Goal: Information Seeking & Learning: Learn about a topic

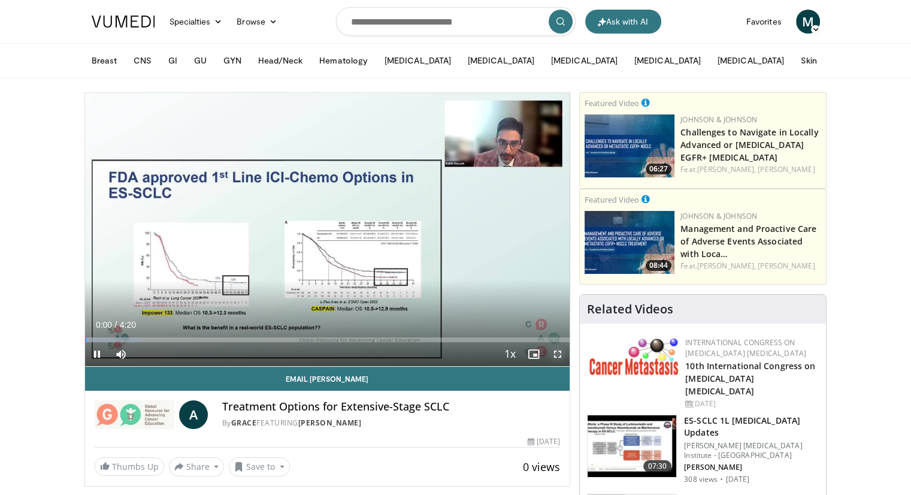
click at [556, 354] on span "Video Player" at bounding box center [558, 354] width 24 height 24
click at [561, 353] on span "Video Player" at bounding box center [558, 354] width 24 height 24
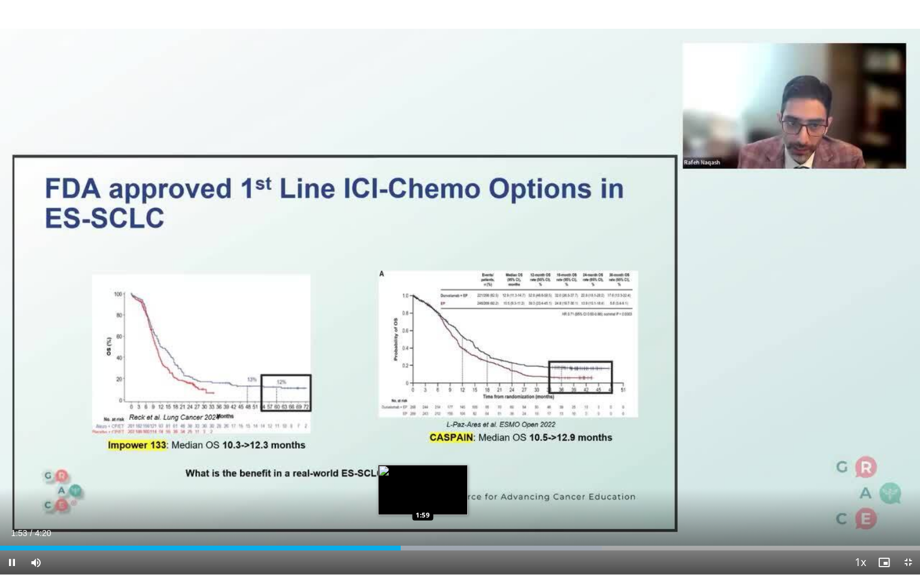
click at [422, 494] on div "Loaded : 65.44% 1:53 1:59" at bounding box center [460, 544] width 920 height 11
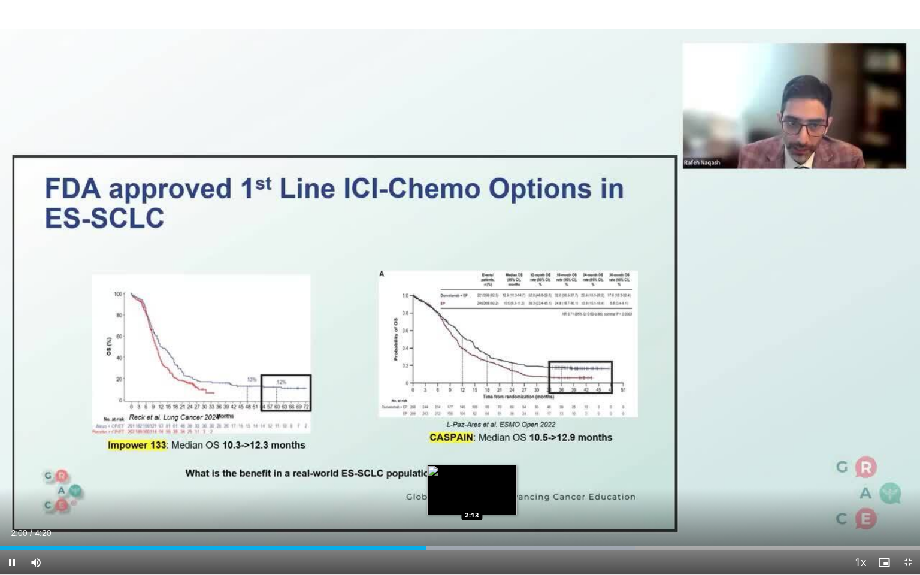
click at [472, 494] on div "Loaded : 69.09% 2:00 2:13" at bounding box center [460, 548] width 920 height 5
click at [494, 494] on div "Loaded : 69.29% 2:14 2:19" at bounding box center [460, 548] width 920 height 5
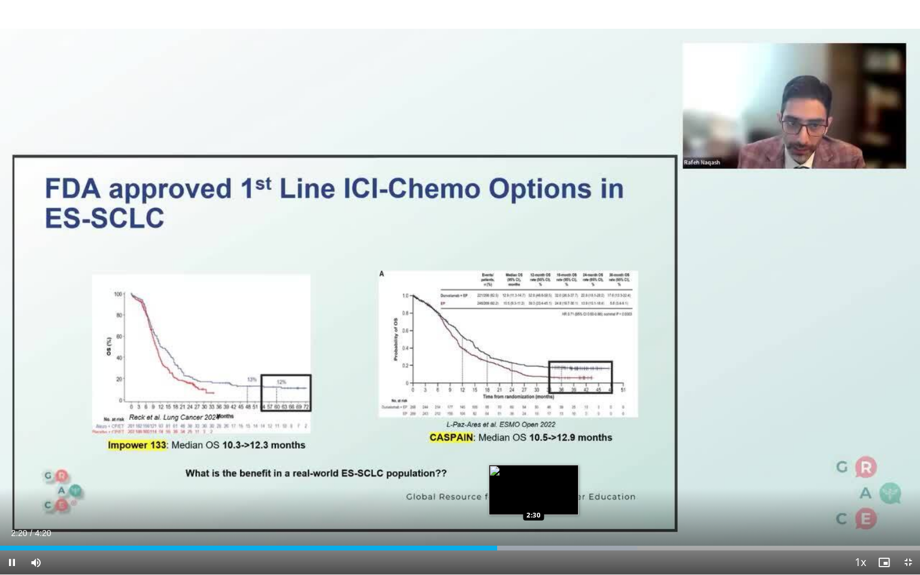
click at [532, 494] on div "10 seconds Tap to unmute" at bounding box center [460, 287] width 920 height 574
click at [542, 494] on div "Loaded : 69.29% 2:20 2:33" at bounding box center [460, 548] width 920 height 5
click at [909, 494] on span "Video Player" at bounding box center [908, 563] width 24 height 24
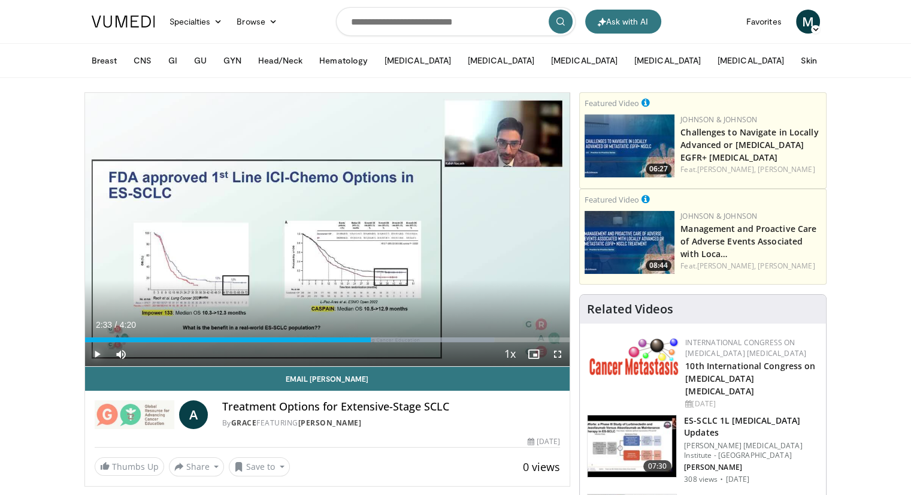
click at [95, 351] on span "Video Player" at bounding box center [97, 354] width 24 height 24
click at [100, 352] on span "Video Player" at bounding box center [97, 354] width 24 height 24
click at [93, 355] on span "Video Player" at bounding box center [97, 354] width 24 height 24
click at [555, 358] on span "Video Player" at bounding box center [558, 354] width 24 height 24
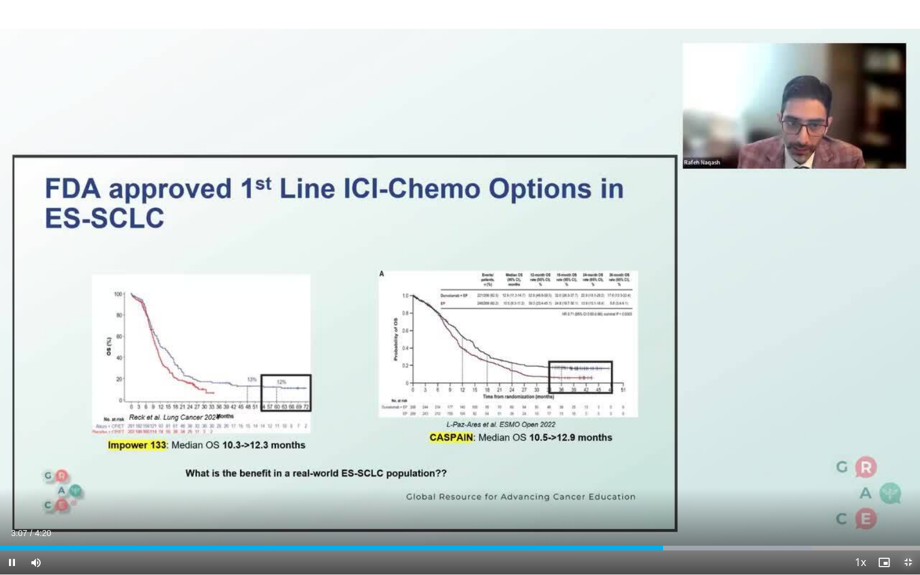
click at [906, 494] on span "Video Player" at bounding box center [908, 563] width 24 height 24
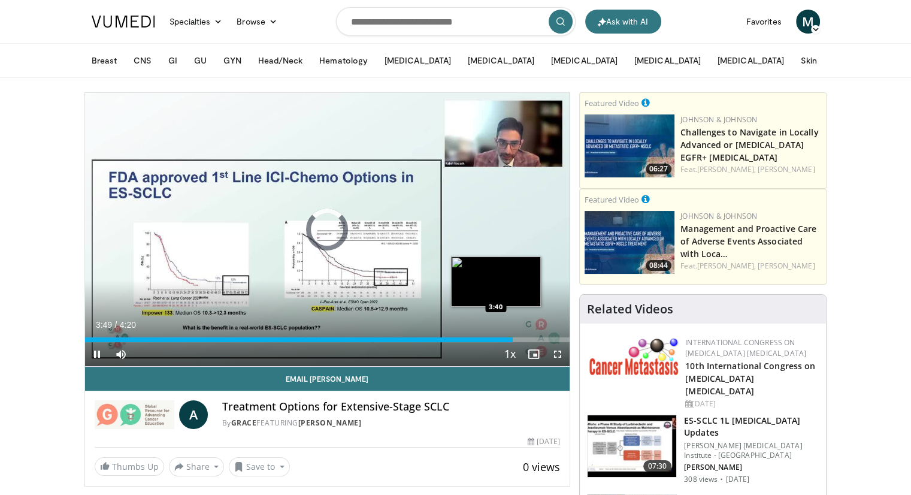
click at [496, 336] on div "Loaded : 88.29% 3:49 3:40" at bounding box center [327, 336] width 485 height 11
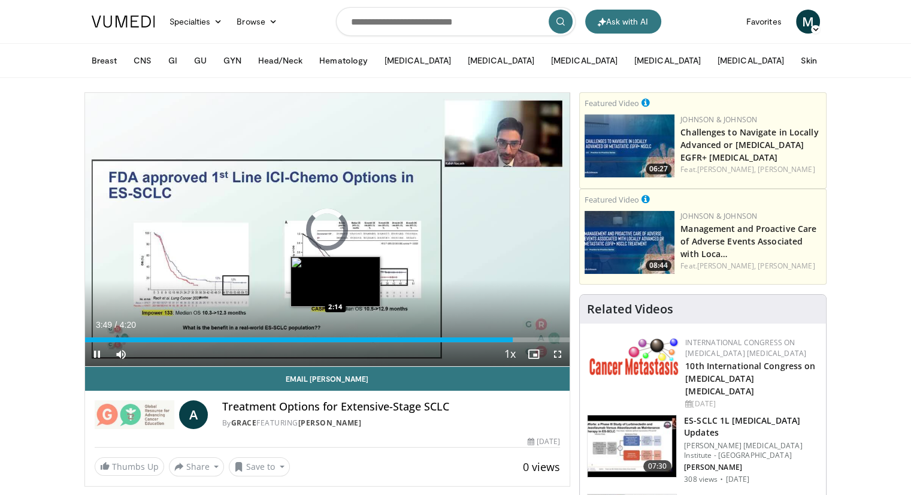
click at [335, 339] on div "Loaded : 88.29% 3:49 2:14" at bounding box center [327, 339] width 485 height 5
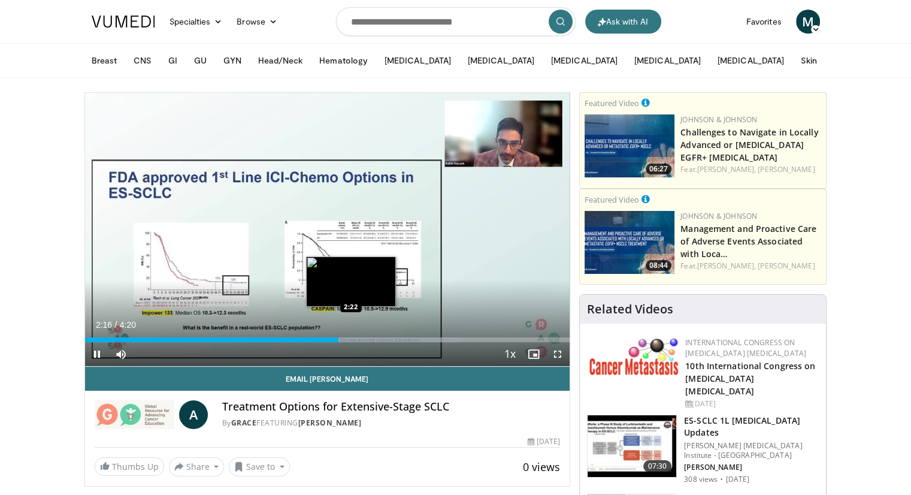
click at [351, 336] on div "Loaded : 76.77% 2:16 2:22" at bounding box center [327, 336] width 485 height 11
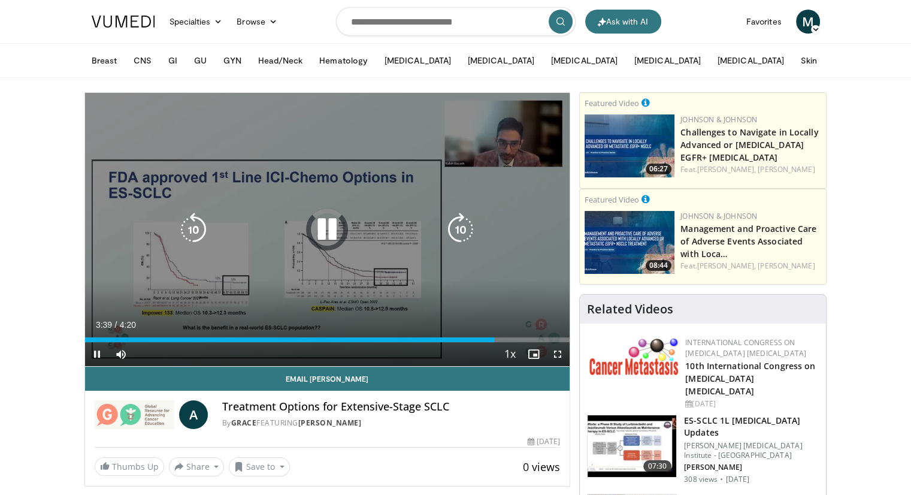
click at [196, 228] on icon "Video Player" at bounding box center [194, 230] width 34 height 34
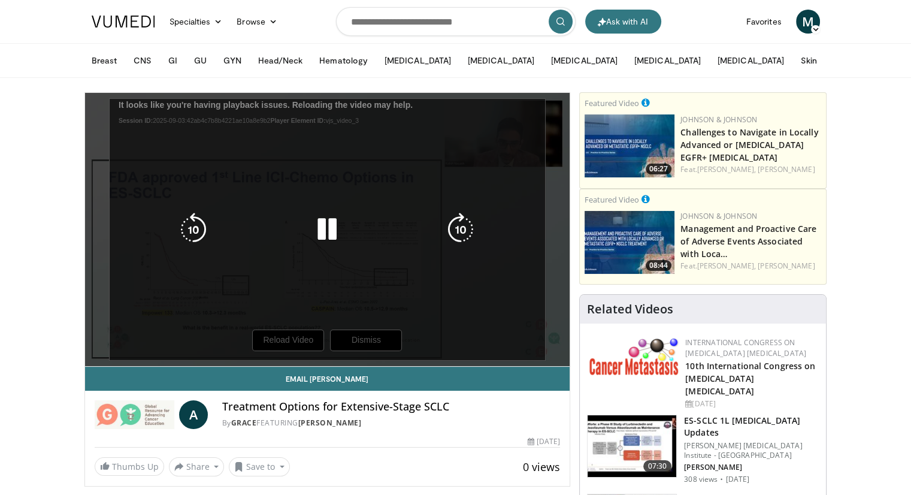
click at [196, 229] on icon "Video Player" at bounding box center [194, 230] width 34 height 34
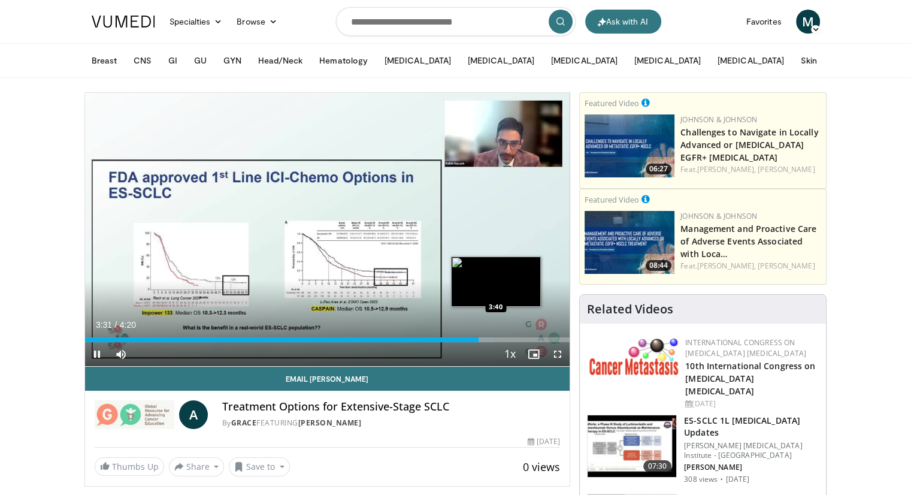
click at [495, 337] on div "Loaded : 84.45% 3:31 3:40" at bounding box center [327, 339] width 485 height 5
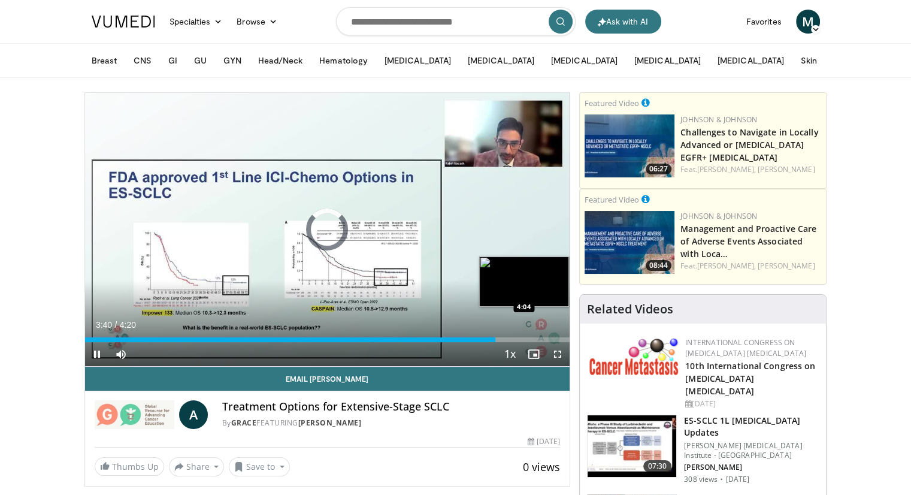
click at [542, 337] on div "Loaded : 0.00% 3:40 4:04" at bounding box center [327, 339] width 485 height 5
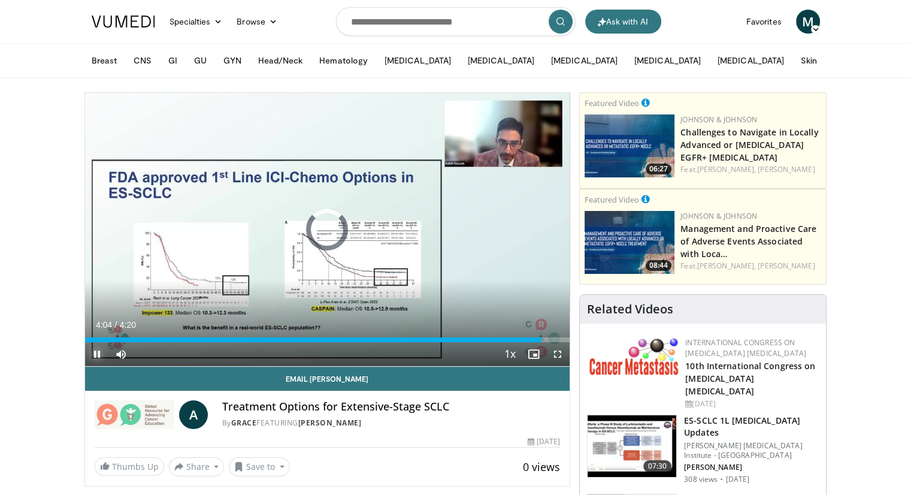
click at [96, 355] on span "Video Player" at bounding box center [97, 354] width 24 height 24
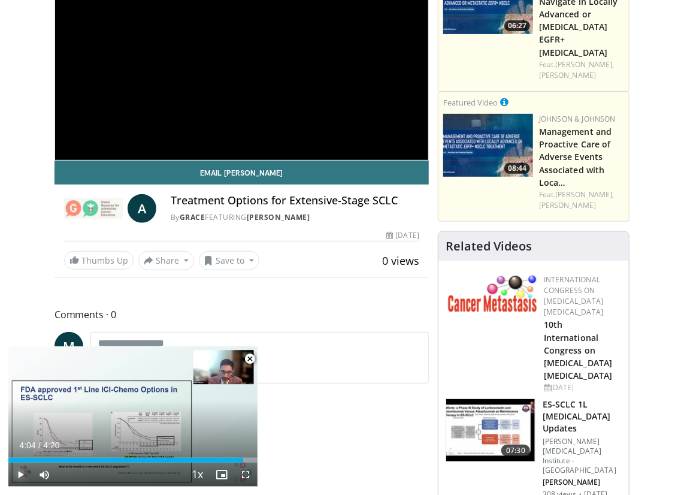
scroll to position [279, 0]
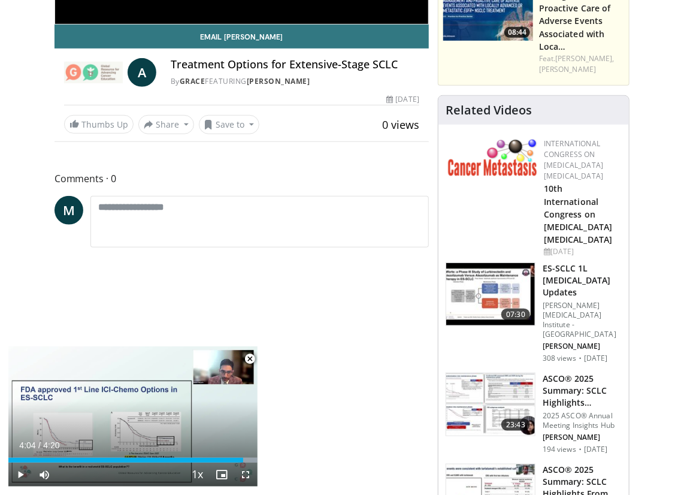
click at [483, 263] on img at bounding box center [490, 294] width 89 height 62
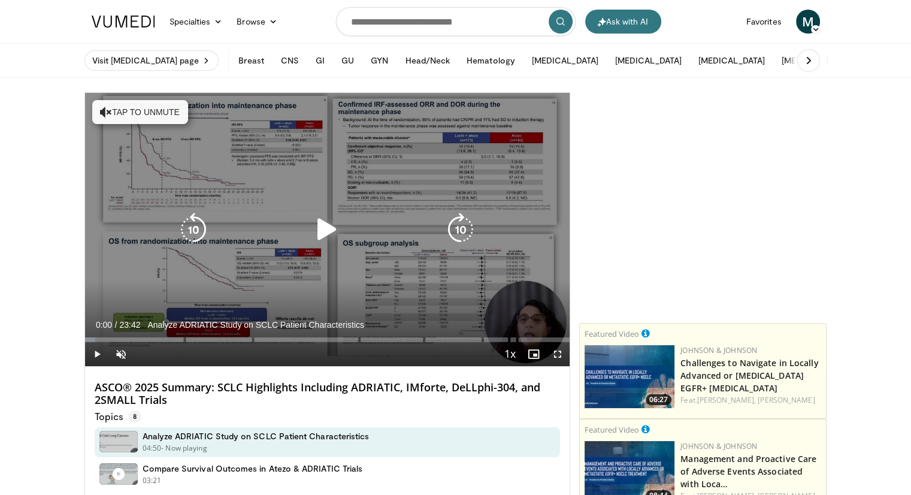
click at [326, 226] on icon "Video Player" at bounding box center [327, 230] width 34 height 34
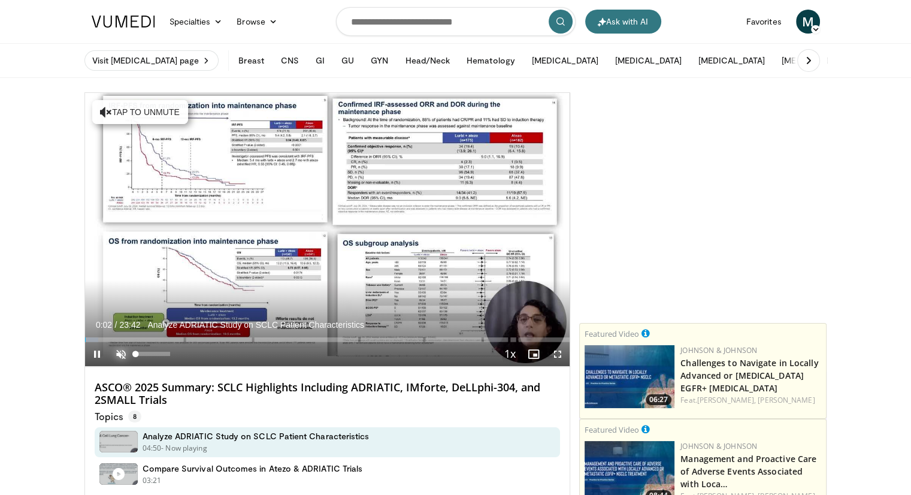
click at [117, 349] on span "Video Player" at bounding box center [121, 354] width 24 height 24
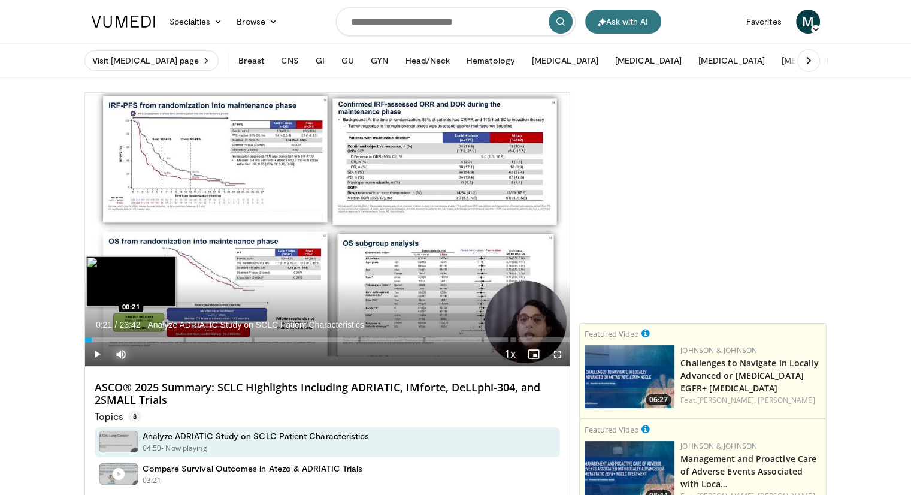
click at [92, 338] on div "Progress Bar" at bounding box center [92, 339] width 14 height 5
click at [98, 336] on div "Loaded : 2.81% 00:21 00:40" at bounding box center [327, 336] width 485 height 11
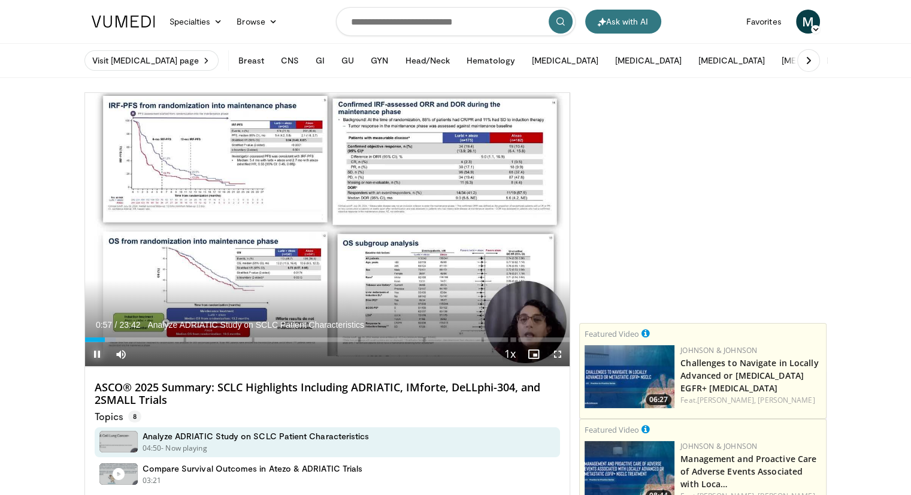
click at [99, 351] on span "Video Player" at bounding box center [97, 354] width 24 height 24
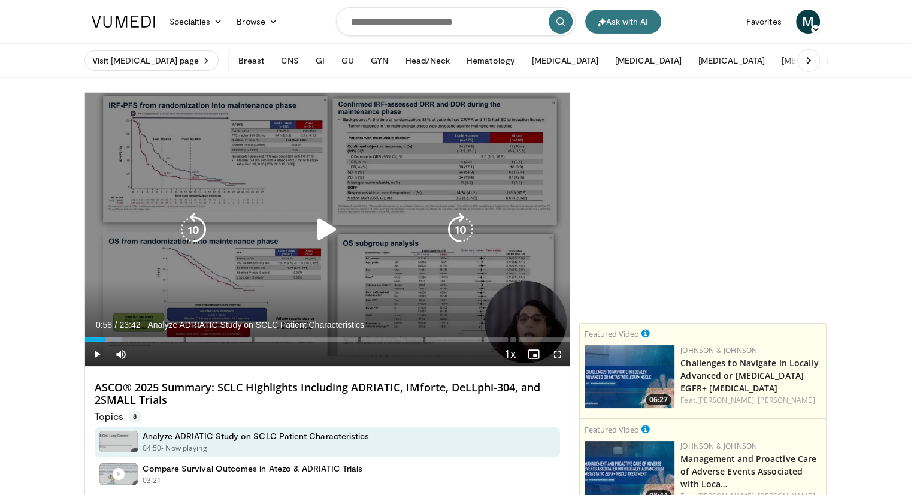
click at [324, 219] on icon "Video Player" at bounding box center [327, 230] width 34 height 34
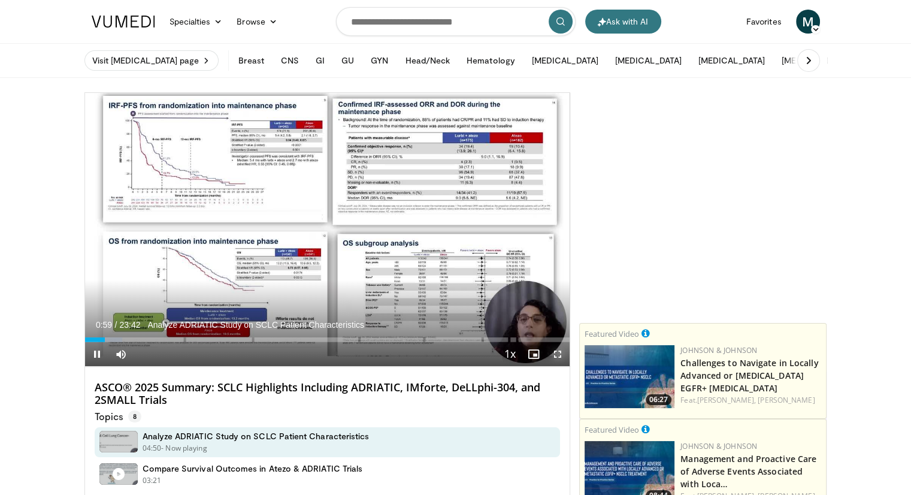
click at [553, 356] on span "Video Player" at bounding box center [558, 354] width 24 height 24
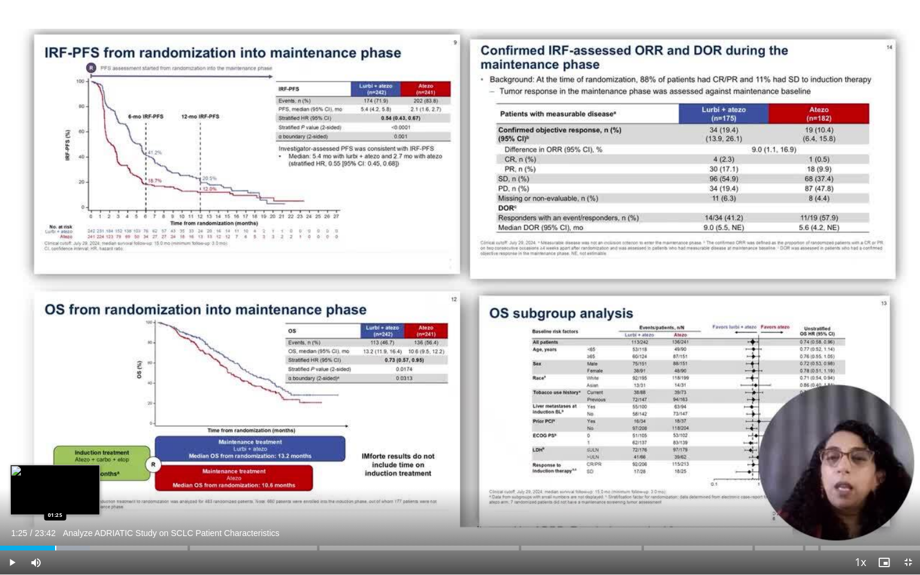
click at [55, 494] on div "Loaded : 9.76% 01:25" at bounding box center [460, 548] width 920 height 5
click at [65, 494] on div "Loaded : 10.55% 01:41" at bounding box center [460, 548] width 920 height 5
click at [77, 494] on div "Loaded : 11.16% 01:59" at bounding box center [460, 548] width 920 height 5
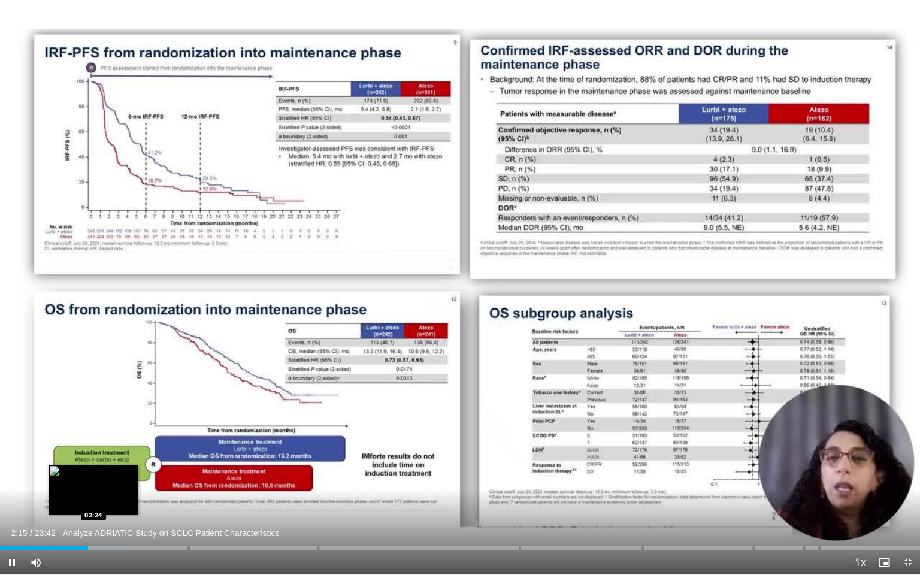
click at [93, 494] on div "Loaded : 13.95% 02:15" at bounding box center [460, 548] width 920 height 5
click at [101, 494] on div "Progress Bar" at bounding box center [101, 548] width 53 height 5
click at [110, 494] on div "Loaded : 14.64% 02:35" at bounding box center [460, 548] width 920 height 5
click at [120, 494] on div "Progress Bar" at bounding box center [116, 548] width 49 height 5
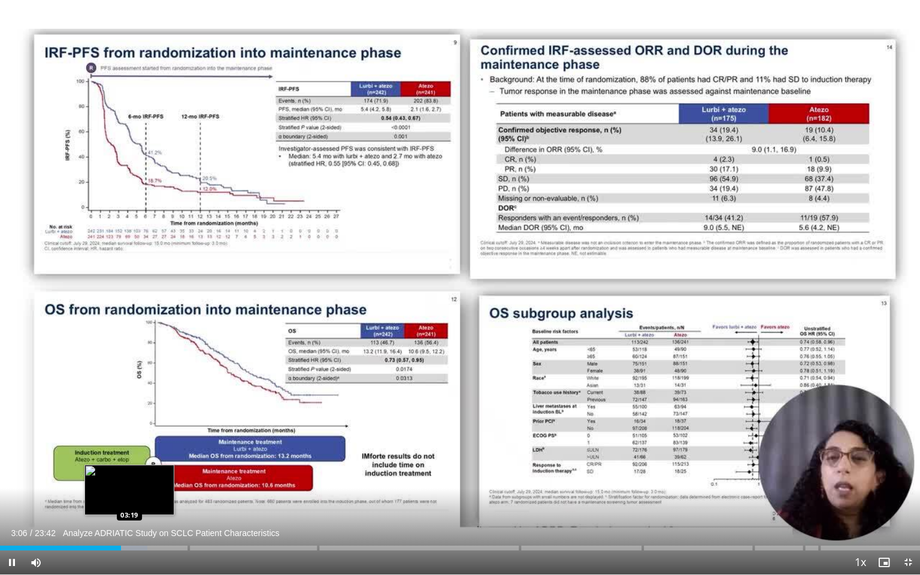
click at [129, 494] on div "Progress Bar" at bounding box center [125, 548] width 46 height 5
click at [138, 494] on div "Loaded : 16.74% 03:20 03:33" at bounding box center [460, 544] width 920 height 11
click at [149, 494] on div "Loaded : 18.83% 03:35 03:51" at bounding box center [460, 544] width 920 height 11
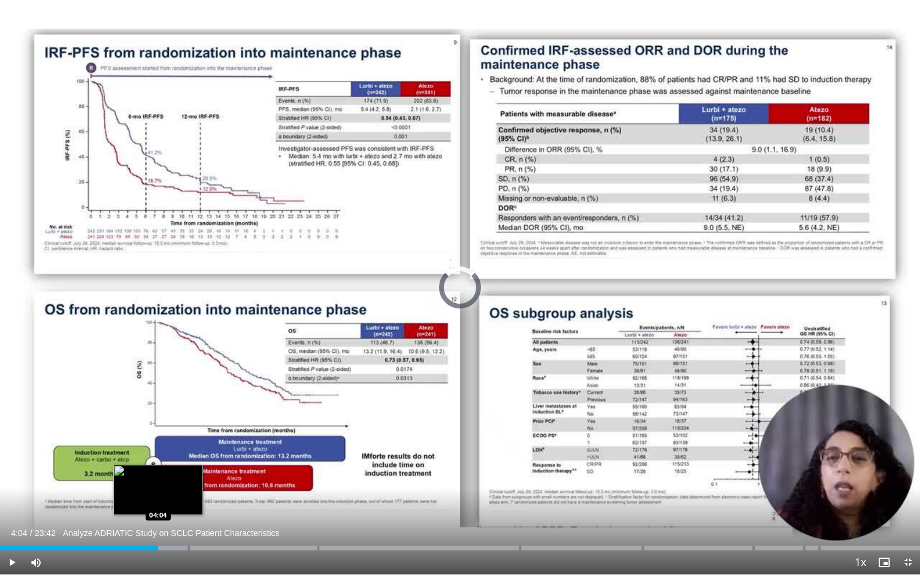
click at [158, 494] on div "Loaded : 20.39% 04:04" at bounding box center [460, 548] width 920 height 5
click at [174, 494] on div "Progress Bar" at bounding box center [175, 548] width 62 height 5
click at [182, 494] on div "Progress Bar" at bounding box center [180, 548] width 50 height 5
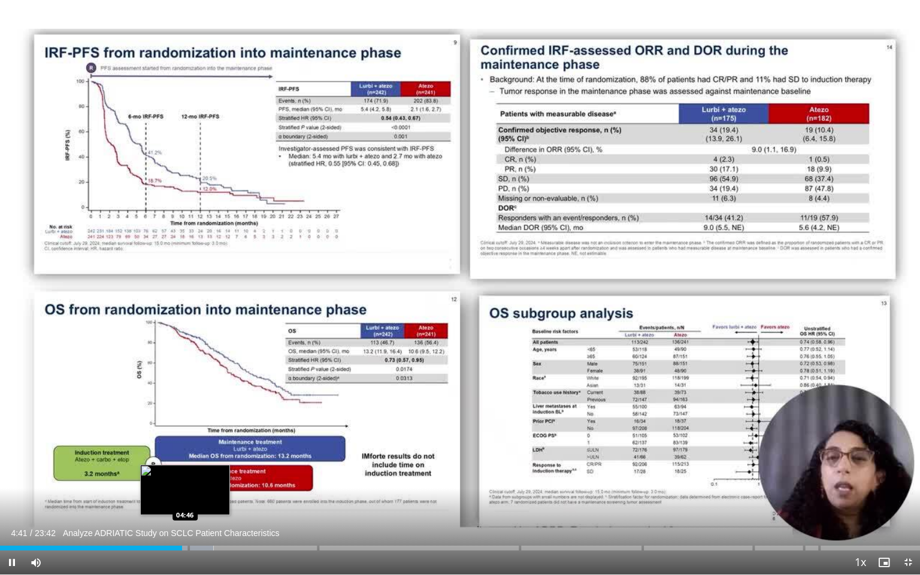
click at [184, 494] on div "Loaded : 23.21% 04:41" at bounding box center [460, 548] width 920 height 5
click at [195, 494] on div "Progress Bar" at bounding box center [194, 548] width 62 height 5
click at [907, 494] on span "Video Player" at bounding box center [908, 563] width 24 height 24
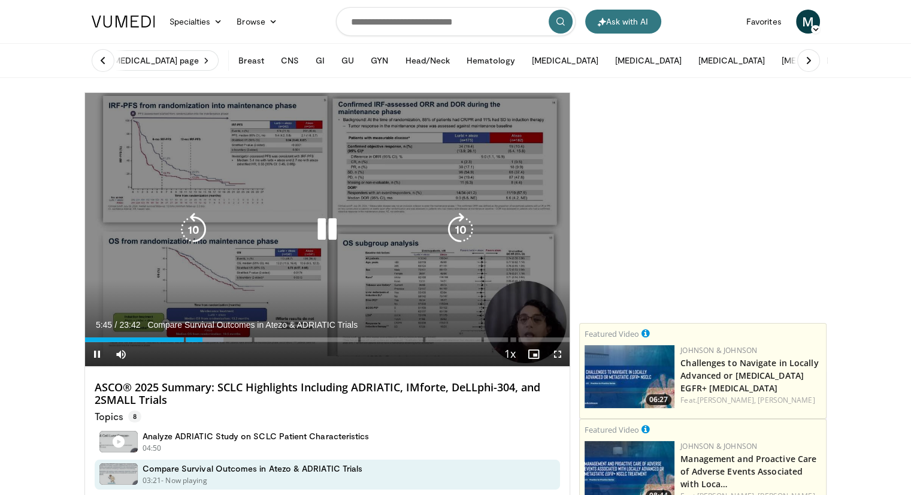
click at [324, 228] on icon "Video Player" at bounding box center [327, 230] width 34 height 34
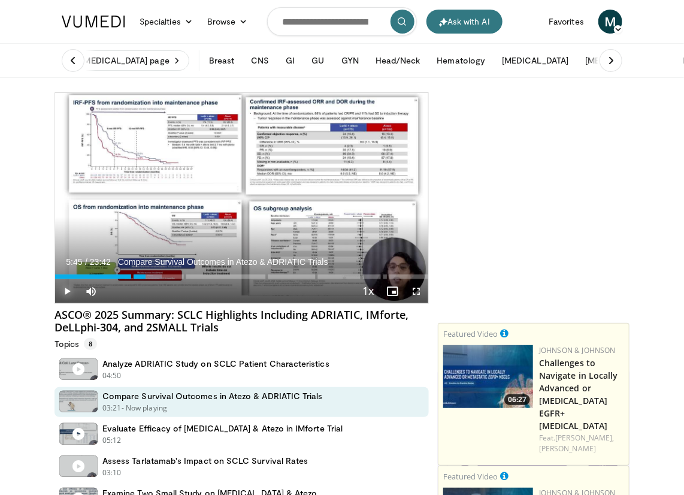
click at [66, 293] on span "Video Player" at bounding box center [67, 291] width 24 height 24
click at [87, 288] on span "Video Player" at bounding box center [91, 291] width 24 height 24
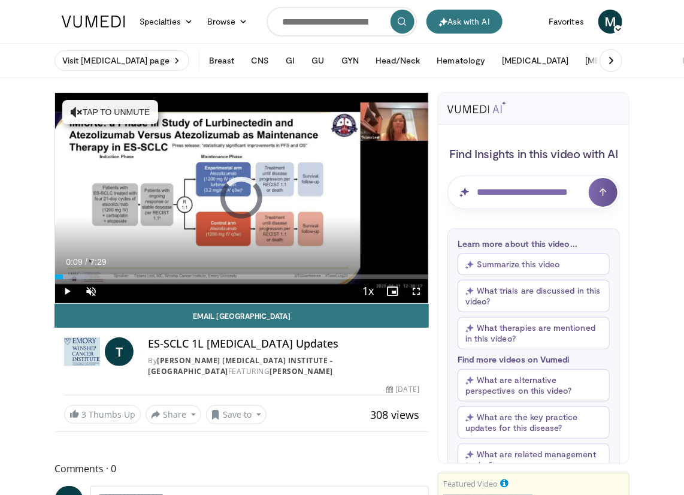
click at [62, 276] on div "Loaded : 8.82% 0:09 0:09" at bounding box center [241, 276] width 373 height 5
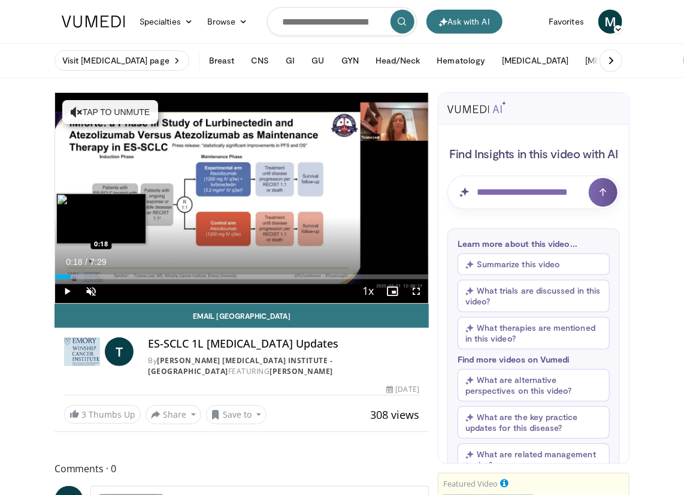
click at [71, 276] on div "Progress Bar" at bounding box center [75, 276] width 41 height 5
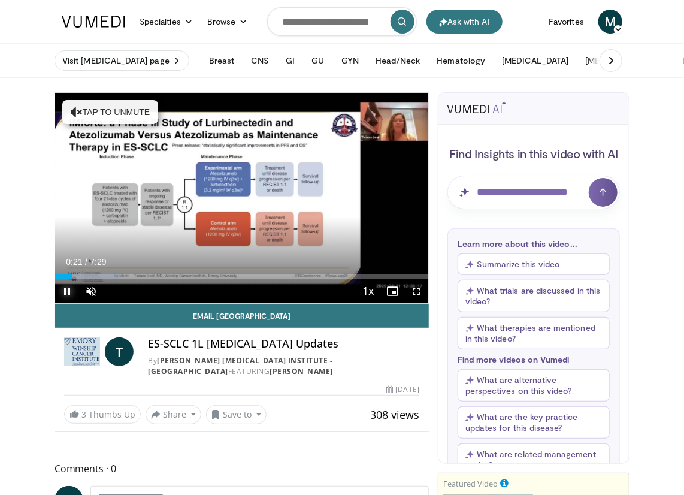
click at [66, 288] on span "Video Player" at bounding box center [67, 291] width 24 height 24
click at [416, 289] on span "Video Player" at bounding box center [416, 291] width 24 height 24
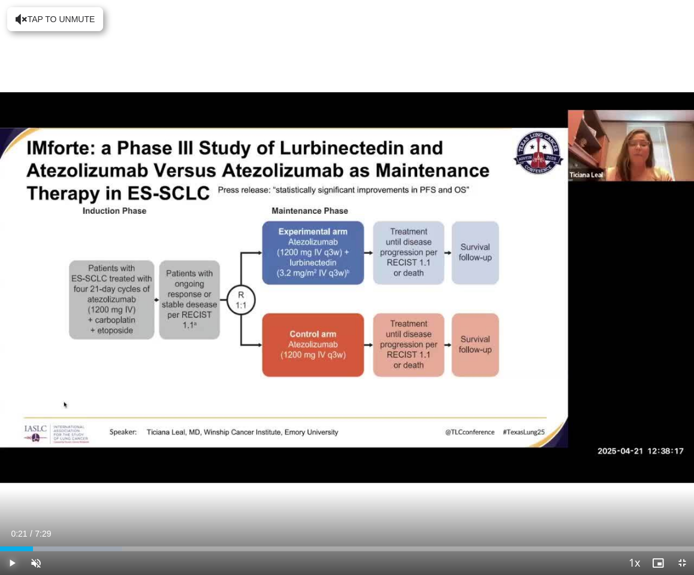
click at [7, 494] on span "Video Player" at bounding box center [12, 563] width 24 height 24
click at [32, 494] on span "Video Player" at bounding box center [36, 563] width 24 height 24
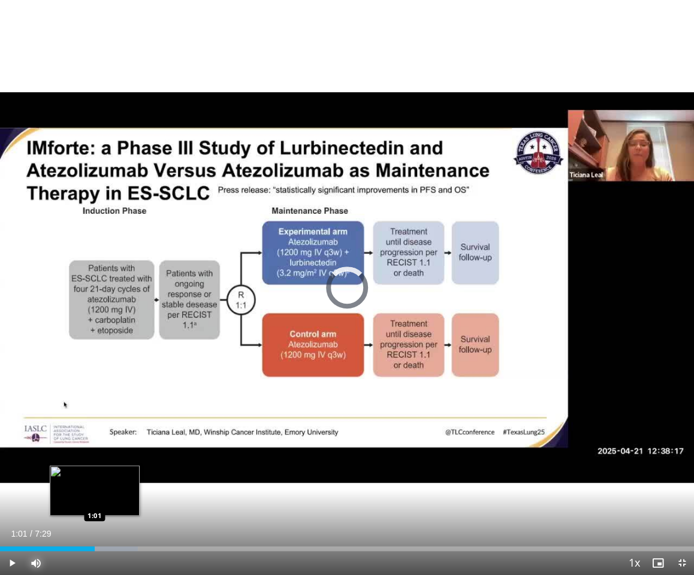
click at [95, 494] on div "Progress Bar" at bounding box center [84, 548] width 107 height 5
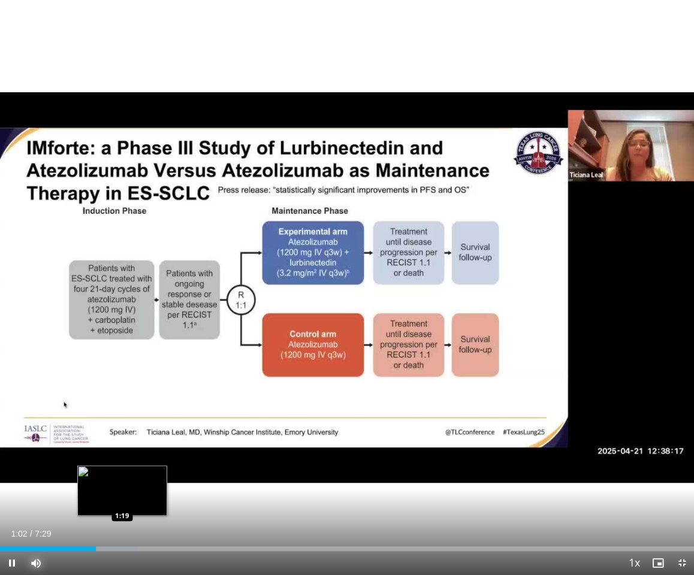
click at [122, 494] on div "Progress Bar" at bounding box center [93, 548] width 88 height 5
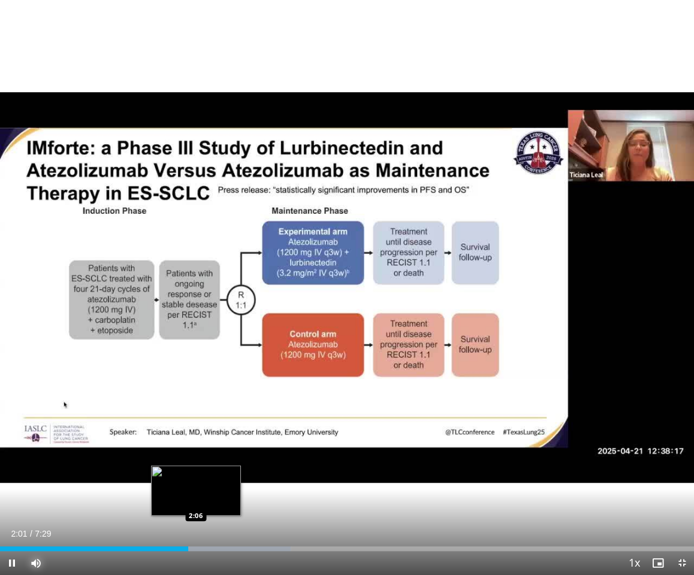
click at [195, 494] on div "Loaded : 41.89% 2:01 2:06" at bounding box center [347, 548] width 694 height 5
click at [227, 494] on div "Progress Bar" at bounding box center [247, 548] width 149 height 5
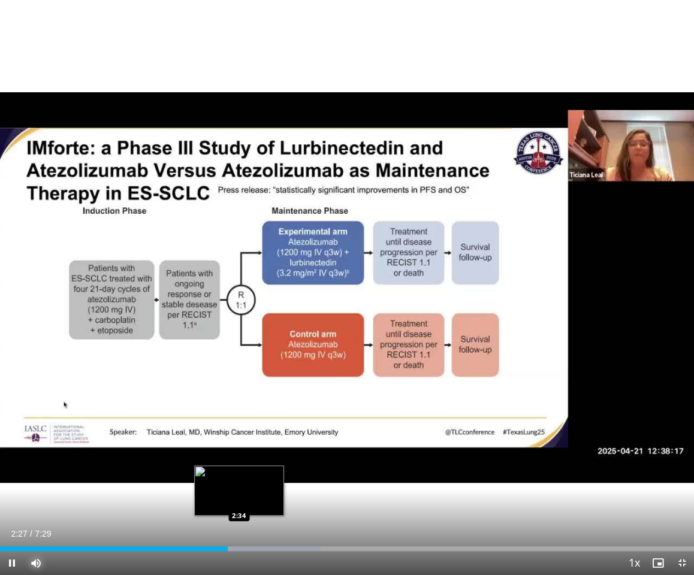
click at [239, 494] on div "Progress Bar" at bounding box center [247, 548] width 149 height 5
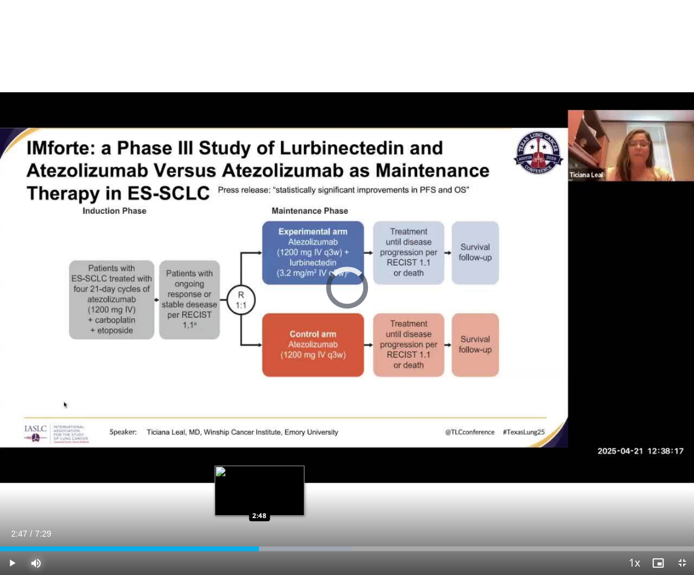
click at [259, 494] on div "Progress Bar" at bounding box center [278, 548] width 148 height 5
click at [268, 494] on div "Progress Bar" at bounding box center [282, 548] width 138 height 5
click at [278, 494] on div "Progress Bar" at bounding box center [296, 548] width 142 height 5
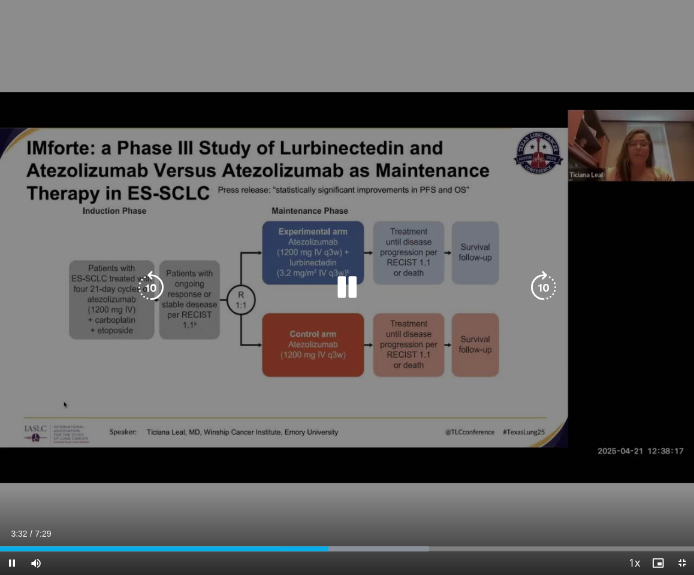
click at [346, 285] on icon "Video Player" at bounding box center [347, 288] width 34 height 34
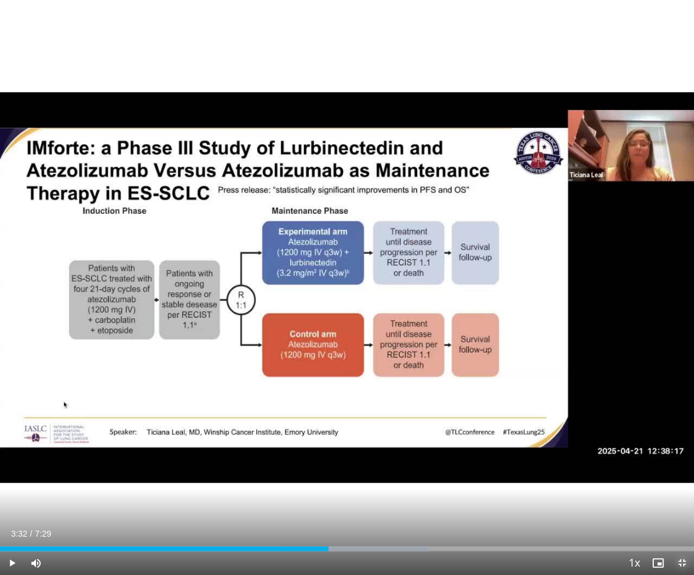
click at [680, 494] on span "Video Player" at bounding box center [682, 563] width 24 height 24
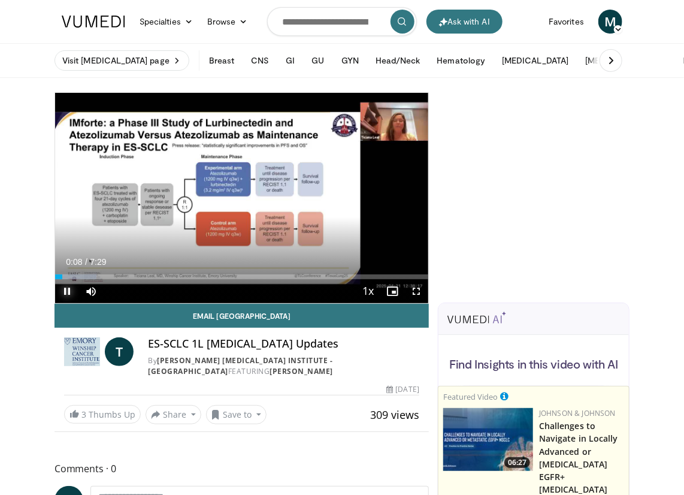
click at [67, 290] on span "Video Player" at bounding box center [67, 291] width 24 height 24
drag, startPoint x: 282, startPoint y: 452, endPoint x: 328, endPoint y: 428, distance: 52.3
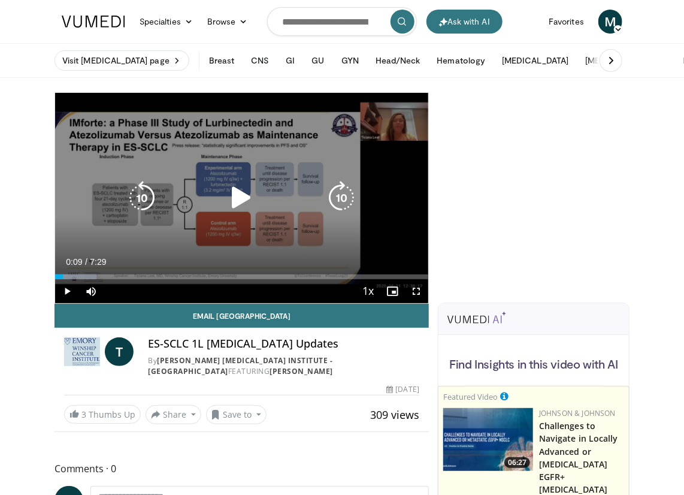
click at [237, 199] on icon "Video Player" at bounding box center [242, 198] width 34 height 34
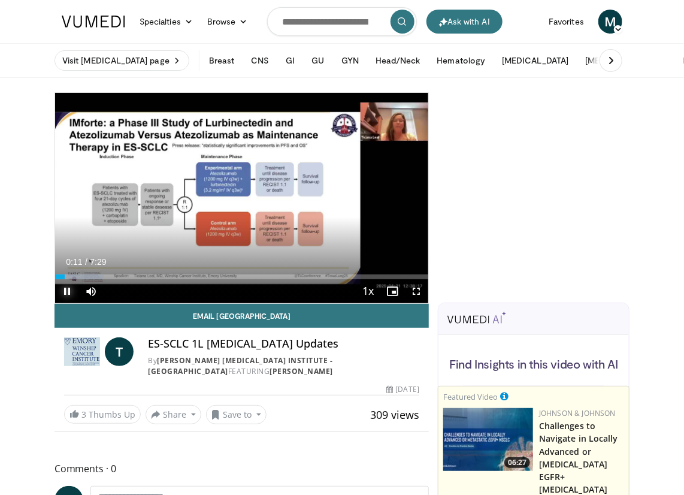
click at [69, 291] on span "Video Player" at bounding box center [67, 291] width 24 height 24
click at [69, 293] on span "Video Player" at bounding box center [67, 291] width 24 height 24
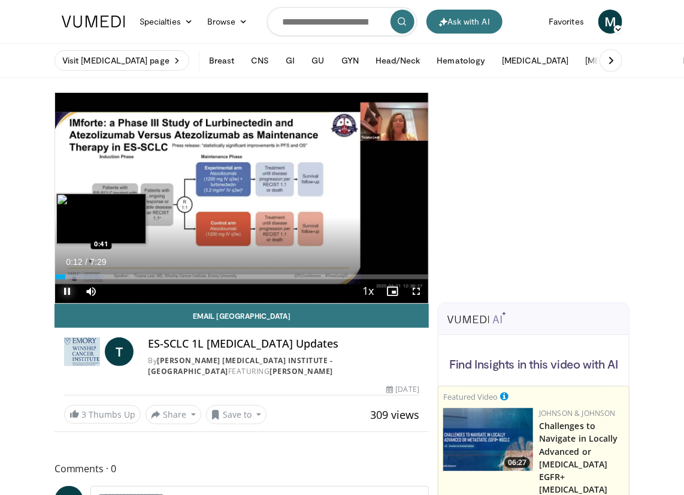
click at [89, 275] on div "Progress Bar" at bounding box center [79, 276] width 49 height 5
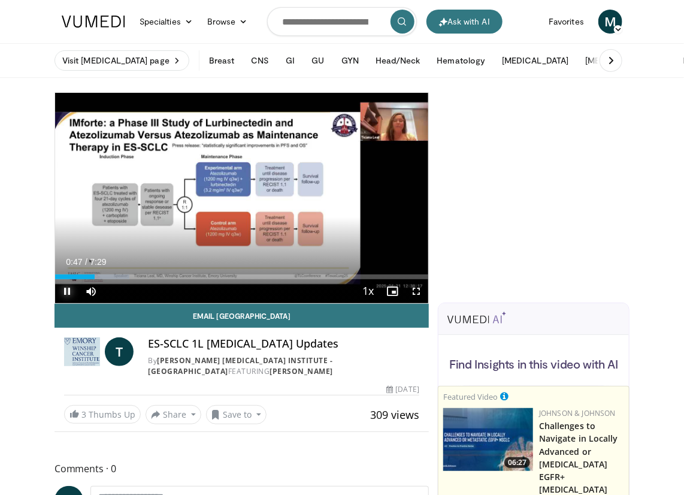
click at [67, 291] on span "Video Player" at bounding box center [67, 291] width 24 height 24
